Goal: Task Accomplishment & Management: Use online tool/utility

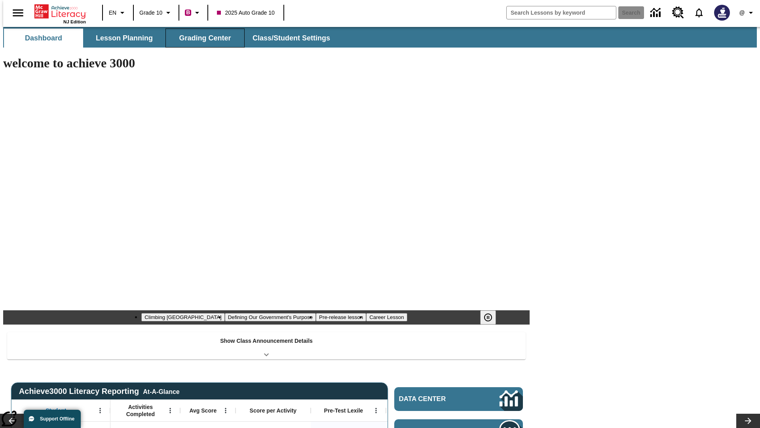
click at [202, 38] on button "Grading Center" at bounding box center [204, 38] width 79 height 19
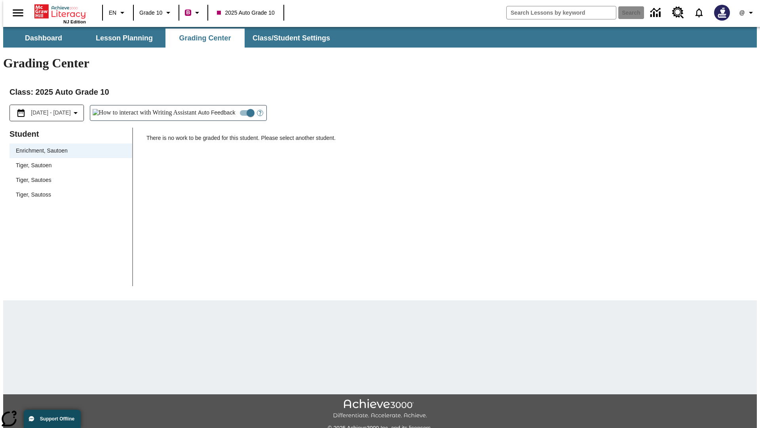
click at [68, 161] on span "Tiger, Sautoen" at bounding box center [71, 165] width 110 height 8
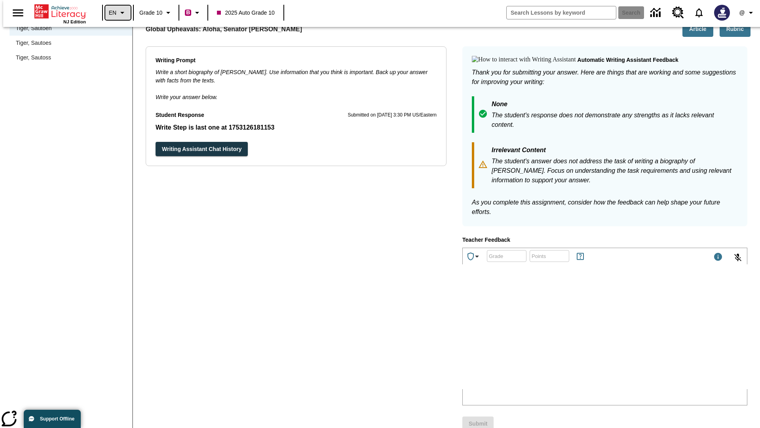
click at [118, 13] on icon "Language: EN, Select a language" at bounding box center [123, 13] width 10 height 10
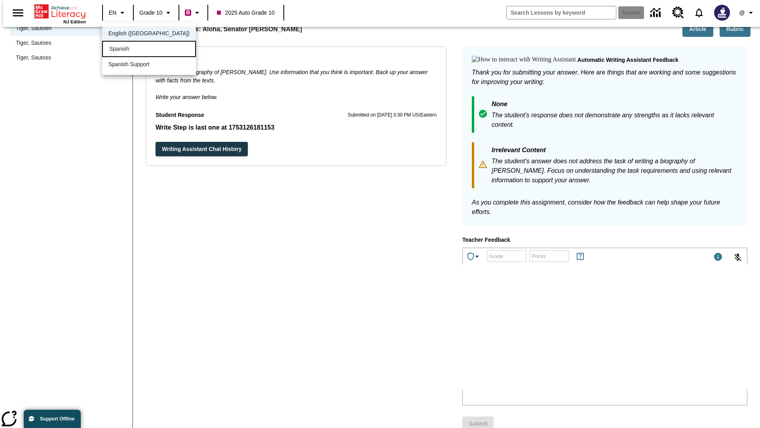
click at [132, 49] on div "Spanish" at bounding box center [149, 49] width 94 height 16
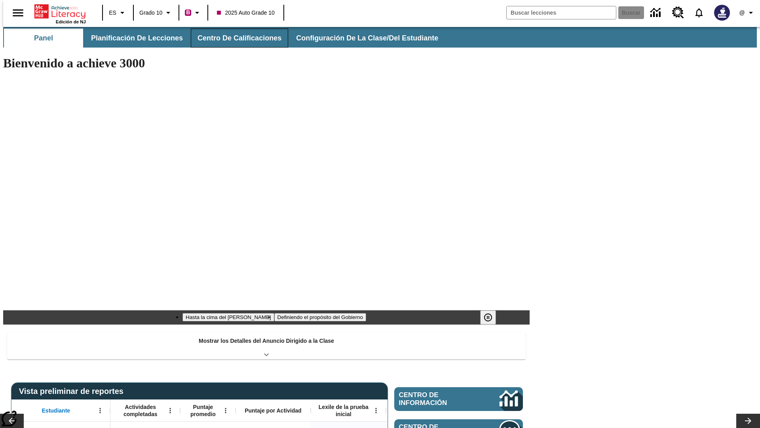
click at [233, 38] on button "Centro de calificaciones" at bounding box center [239, 38] width 97 height 19
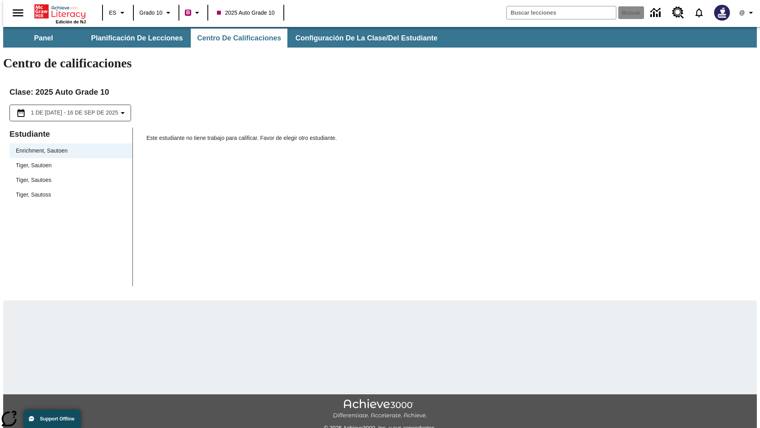
click at [68, 161] on span "Tiger, Sautoen" at bounding box center [71, 165] width 110 height 8
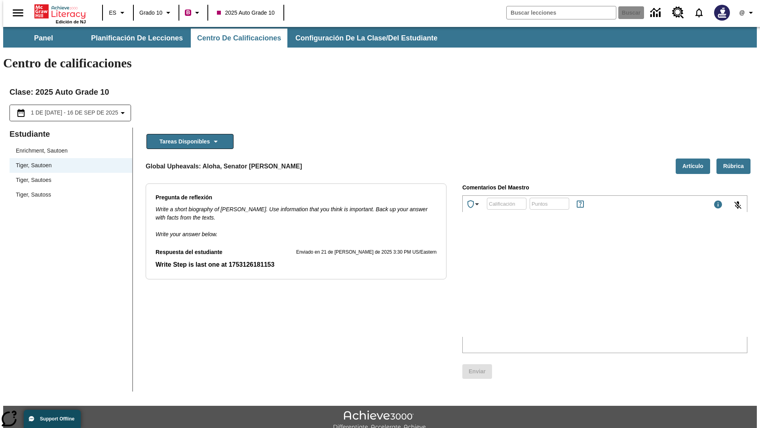
scroll to position [18, 0]
